Goal: Information Seeking & Learning: Learn about a topic

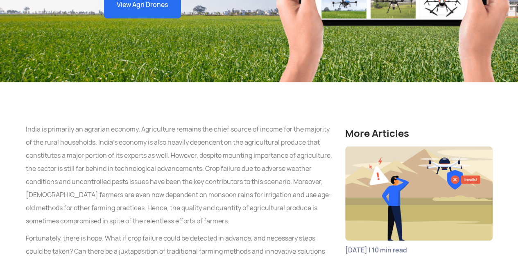
scroll to position [361, 0]
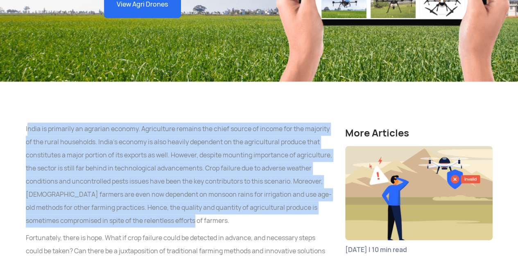
drag, startPoint x: 27, startPoint y: 100, endPoint x: 245, endPoint y: 190, distance: 235.4
click at [245, 190] on p "India is primarily an agrarian economy. Agriculture remains the chief source of…" at bounding box center [179, 174] width 307 height 105
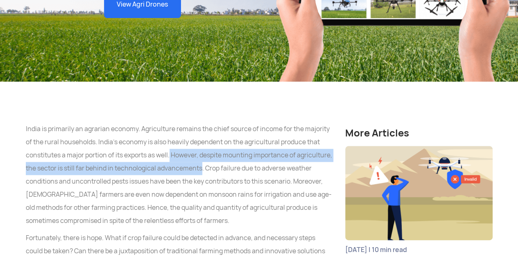
drag, startPoint x: 171, startPoint y: 125, endPoint x: 237, endPoint y: 140, distance: 67.2
click at [237, 140] on p "India is primarily an agrarian economy. Agriculture remains the chief source of…" at bounding box center [179, 174] width 307 height 105
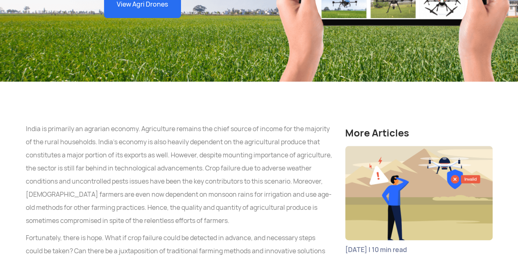
click at [304, 186] on p "India is primarily an agrarian economy. Agriculture remains the chief source of…" at bounding box center [179, 174] width 307 height 105
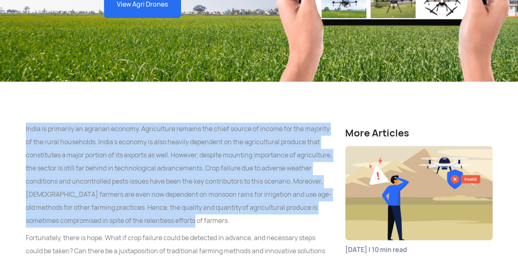
drag, startPoint x: 25, startPoint y: 99, endPoint x: 239, endPoint y: 194, distance: 235.0
click at [239, 194] on p "India is primarily an agrarian economy. Agriculture remains the chief source of…" at bounding box center [179, 174] width 307 height 105
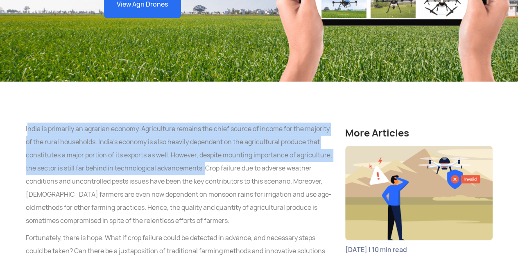
drag, startPoint x: 27, startPoint y: 101, endPoint x: 241, endPoint y: 143, distance: 217.3
click at [241, 143] on p "India is primarily an agrarian economy. Agriculture remains the chief source of…" at bounding box center [179, 174] width 307 height 105
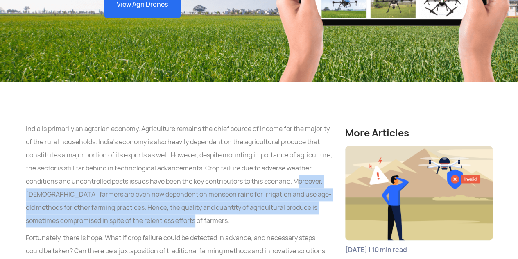
drag, startPoint x: 29, startPoint y: 163, endPoint x: 239, endPoint y: 198, distance: 212.8
click at [239, 198] on p "India is primarily an agrarian economy. Agriculture remains the chief source of…" at bounding box center [179, 174] width 307 height 105
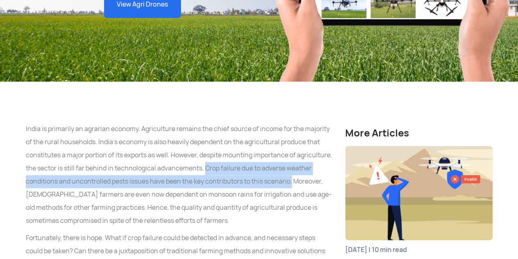
drag, startPoint x: 240, startPoint y: 139, endPoint x: 320, endPoint y: 148, distance: 80.8
click at [320, 148] on p "India is primarily an agrarian economy. Agriculture remains the chief source of…" at bounding box center [179, 174] width 307 height 105
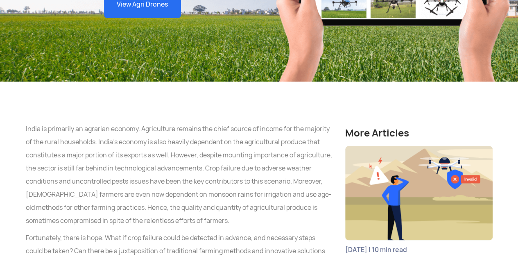
click at [322, 185] on p "India is primarily an agrarian economy. Agriculture remains the chief source of…" at bounding box center [179, 174] width 307 height 105
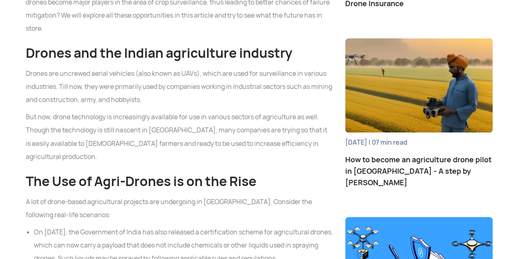
scroll to position [636, 0]
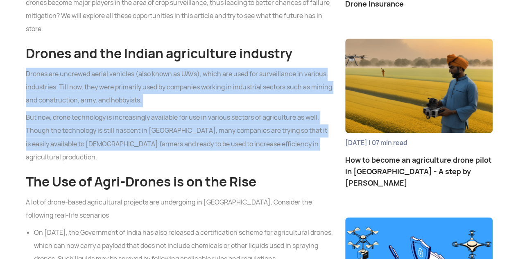
drag, startPoint x: 25, startPoint y: 32, endPoint x: 293, endPoint y: 107, distance: 278.2
click at [293, 111] on p "But now, drone technology is increasingly available for use in various sectors …" at bounding box center [179, 137] width 307 height 52
